Goal: Task Accomplishment & Management: Use online tool/utility

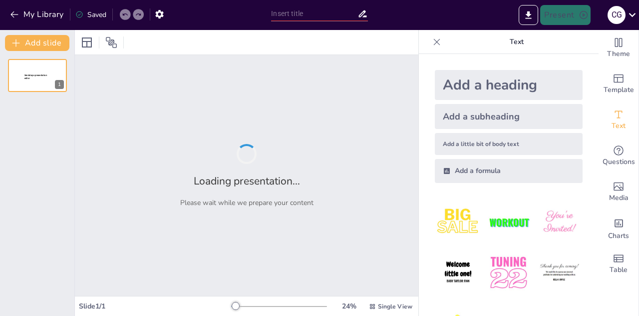
type input "Ramas de la Biología"
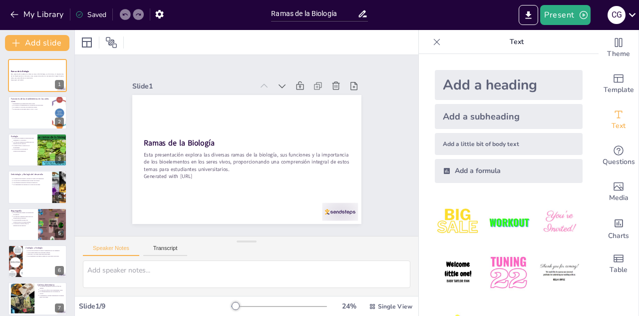
click at [175, 214] on div at bounding box center [162, 223] width 25 height 39
click at [110, 46] on icon at bounding box center [111, 42] width 12 height 12
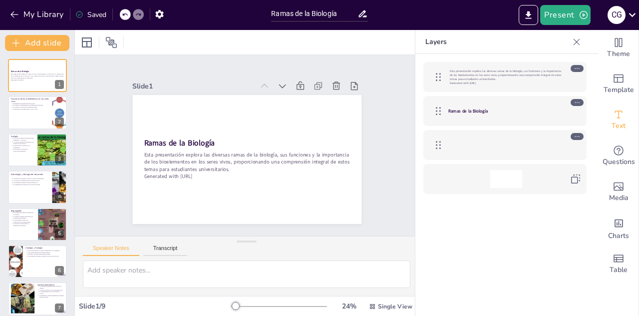
click at [117, 44] on div at bounding box center [111, 42] width 16 height 16
click at [113, 40] on icon at bounding box center [111, 42] width 11 height 11
click at [119, 39] on div at bounding box center [111, 42] width 16 height 16
click at [118, 39] on div at bounding box center [111, 42] width 16 height 16
click at [23, 111] on div at bounding box center [37, 112] width 59 height 33
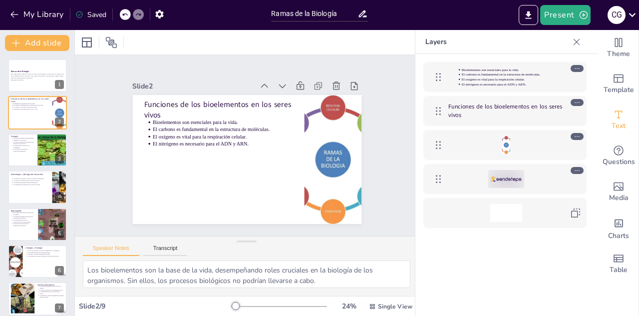
click at [23, 149] on p "La ecología es clave para la conservación ambiental." at bounding box center [23, 149] width 21 height 3
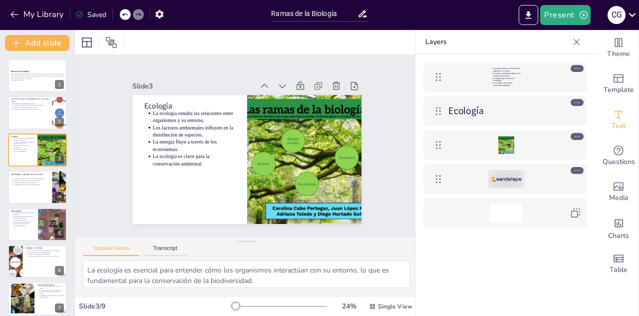
click at [21, 186] on div "La embriología estudia el desarrollo desde la fecundación. Los procesos de dife…" at bounding box center [30, 181] width 38 height 9
type textarea "La embriología es crucial para entender los primeros pasos del desarrollo y cóm…"
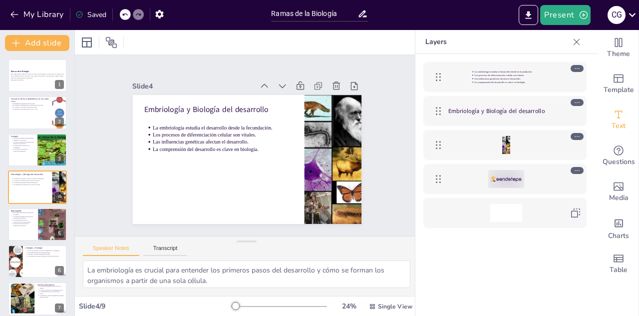
scroll to position [3, 0]
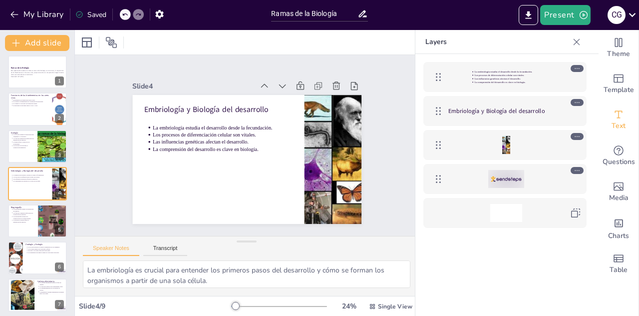
click at [125, 14] on icon at bounding box center [125, 14] width 6 height 6
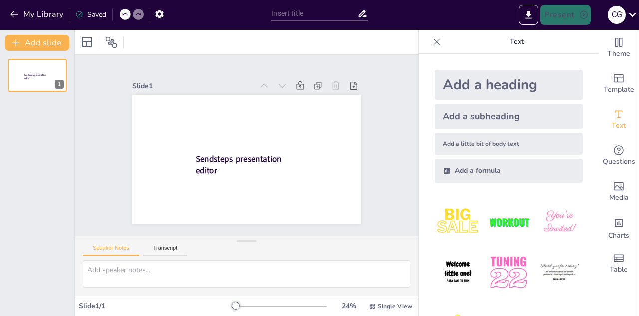
scroll to position [0, 0]
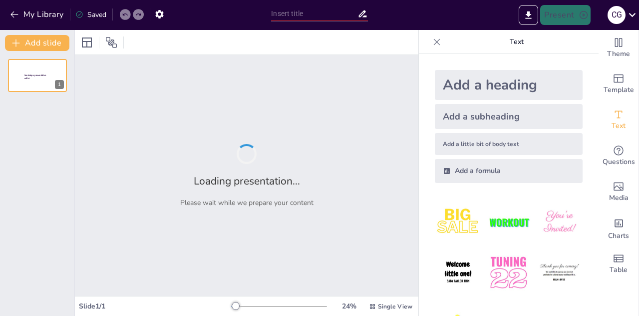
type input "Ramas de la Biología"
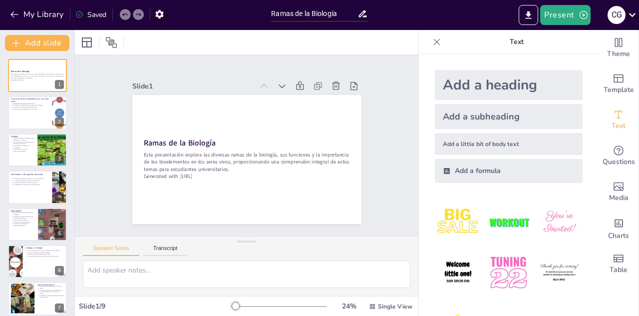
click at [22, 89] on div at bounding box center [37, 75] width 59 height 33
click at [22, 113] on div at bounding box center [37, 112] width 59 height 33
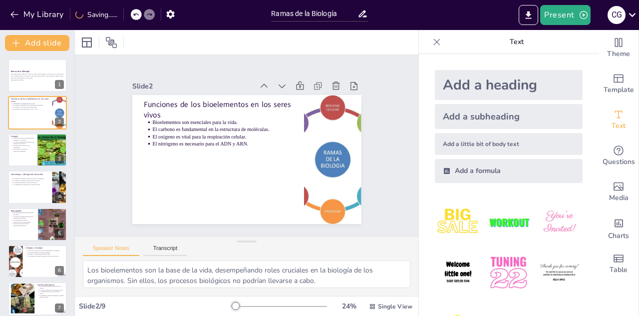
click at [20, 119] on div at bounding box center [37, 112] width 59 height 33
click at [19, 153] on div at bounding box center [37, 149] width 59 height 33
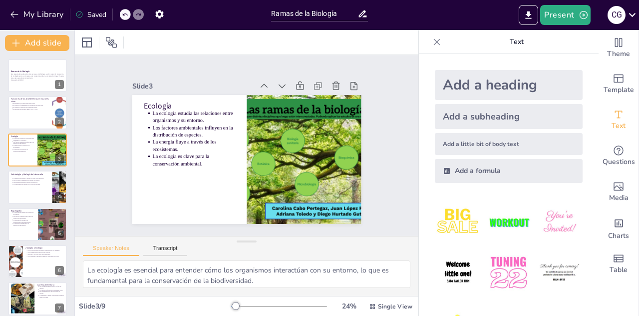
click at [21, 191] on div at bounding box center [37, 186] width 59 height 33
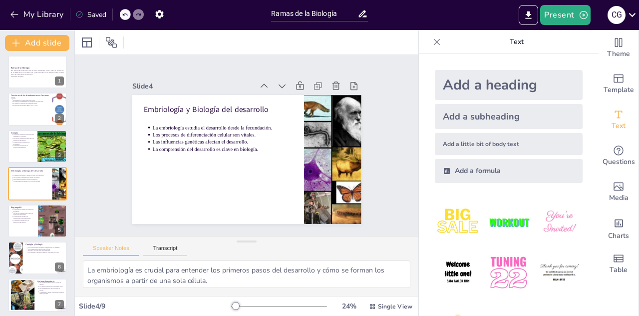
click at [16, 223] on div at bounding box center [37, 220] width 59 height 33
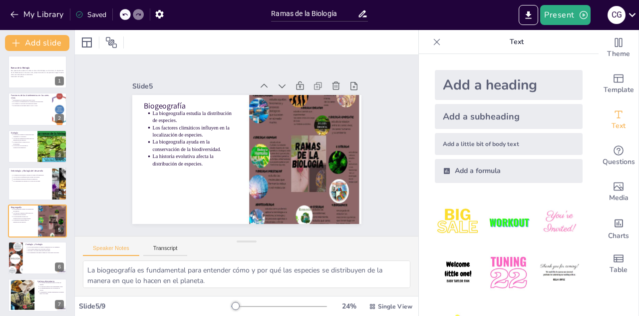
scroll to position [41, 0]
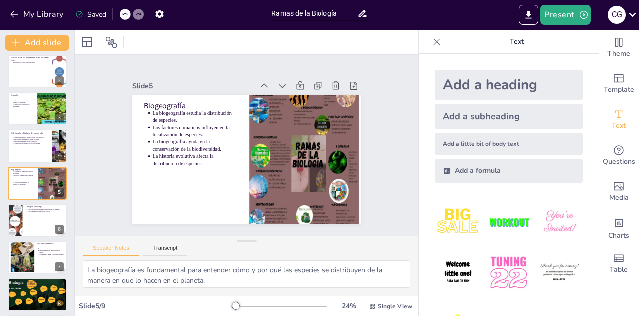
click at [16, 224] on div at bounding box center [16, 220] width 44 height 33
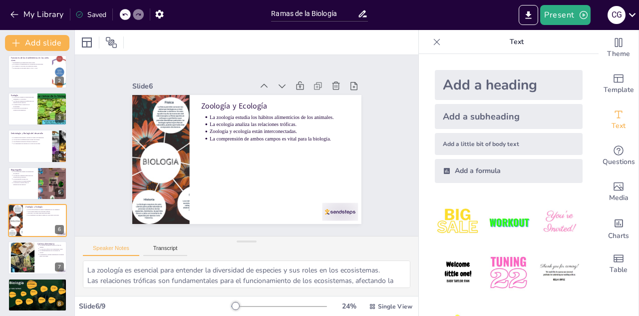
scroll to position [78, 0]
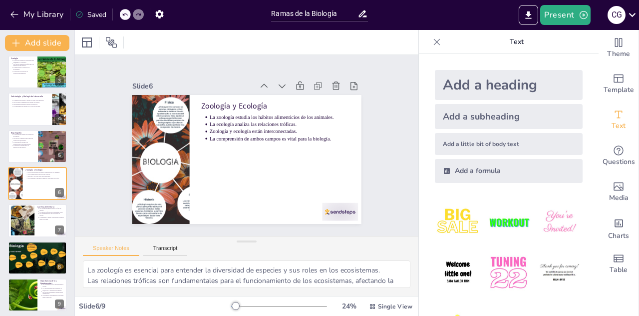
click at [16, 224] on div at bounding box center [22, 221] width 53 height 30
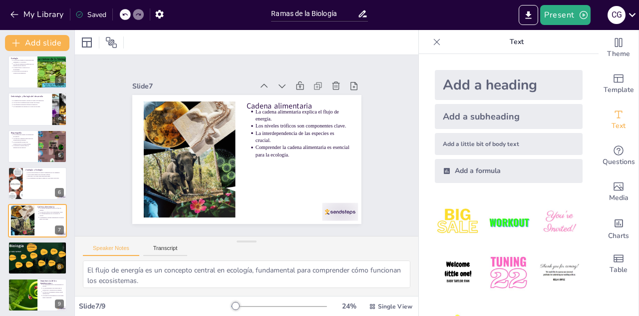
scroll to position [81, 0]
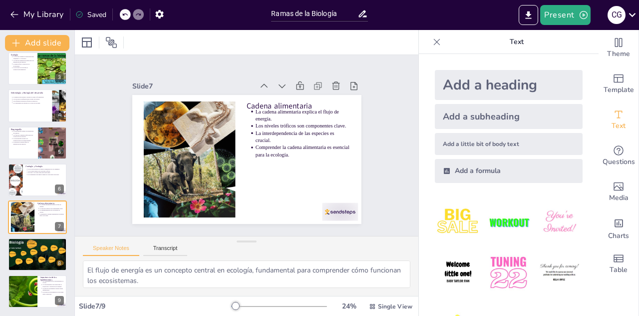
click at [15, 239] on p "Funciones de los bioelementos" at bounding box center [37, 240] width 53 height 3
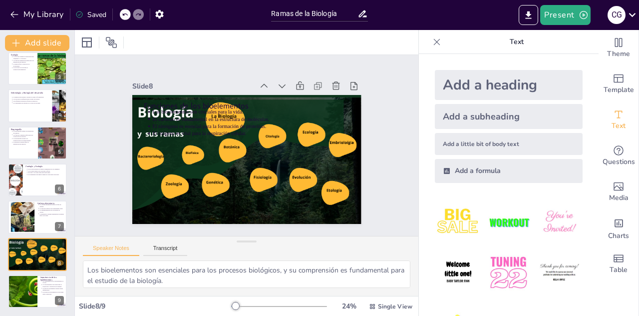
click at [240, 109] on div "Slide 1 Ramas de la Biología Esta presentación explora las diversas ramas de la…" at bounding box center [246, 145] width 387 height 305
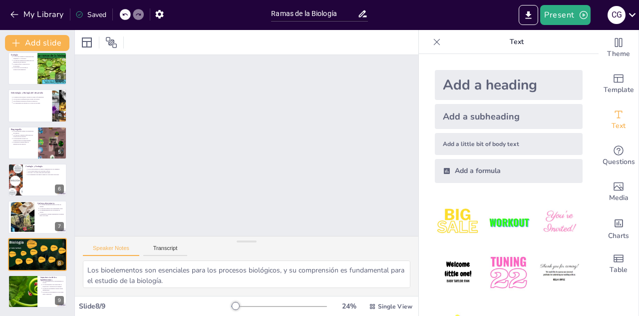
click at [20, 251] on div at bounding box center [37, 254] width 59 height 33
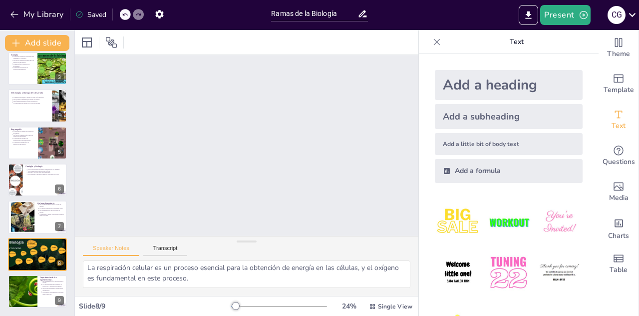
scroll to position [65, 0]
click at [17, 252] on div at bounding box center [37, 254] width 59 height 33
click at [14, 294] on div at bounding box center [23, 291] width 66 height 33
type textarea "La importancia de los bioelementos radica en su papel esencial en los procesos …"
